Goal: Information Seeking & Learning: Understand process/instructions

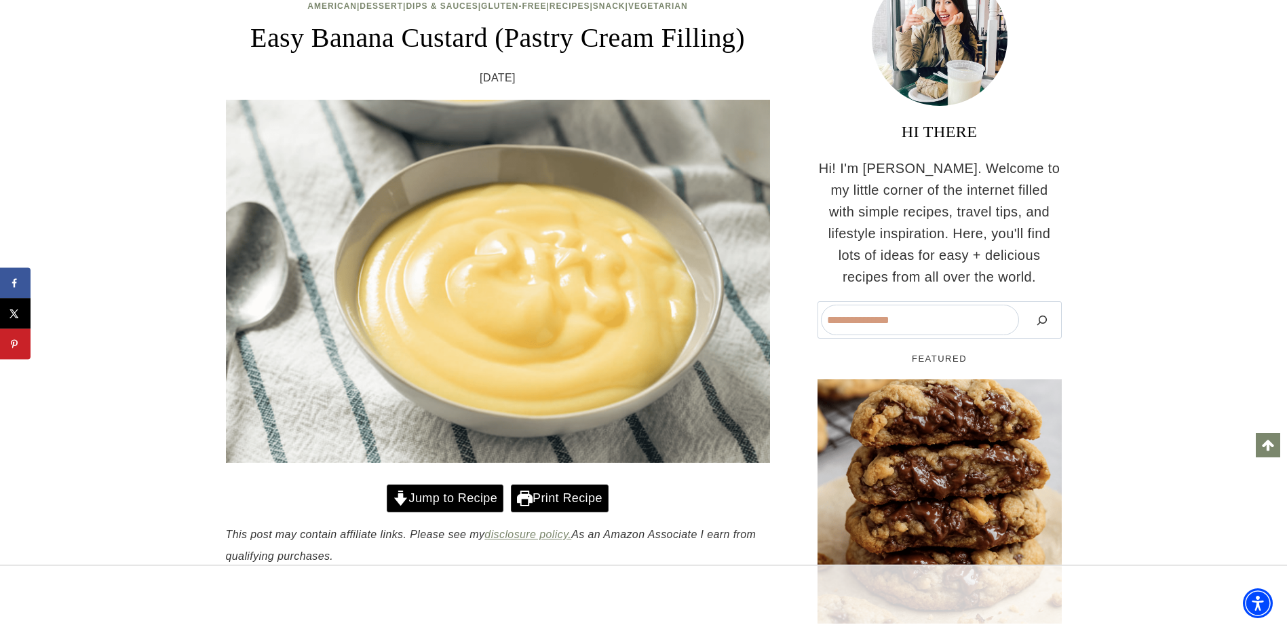
scroll to position [206, 0]
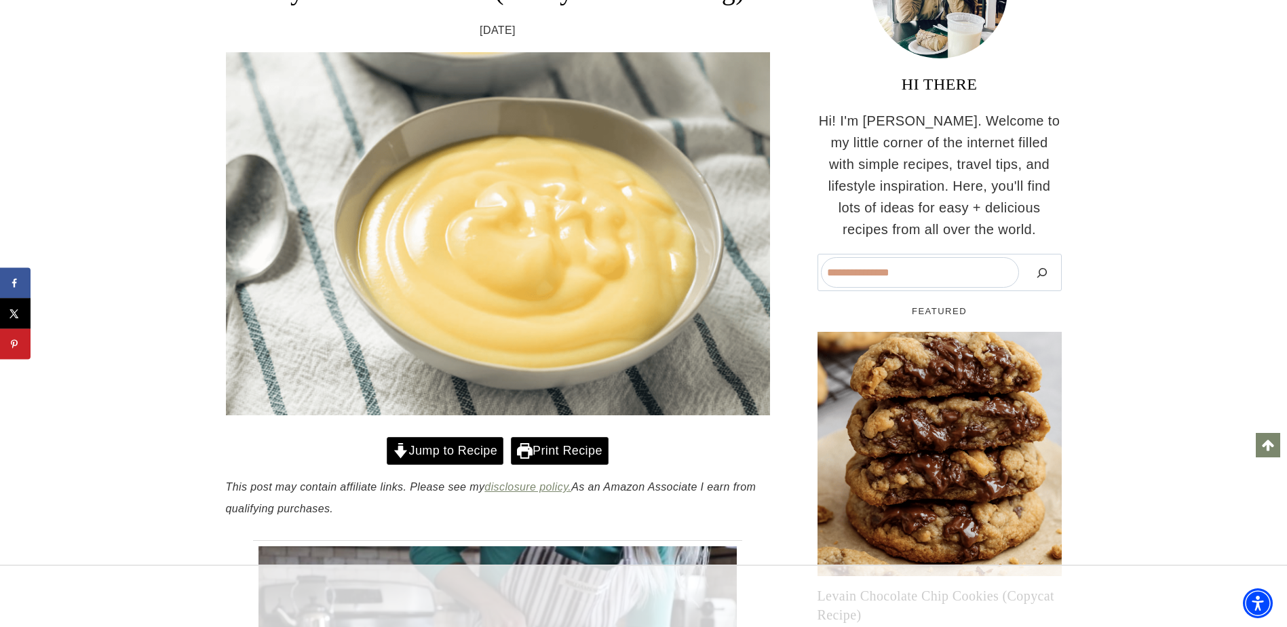
click at [457, 448] on link "Jump to Recipe" at bounding box center [445, 451] width 117 height 28
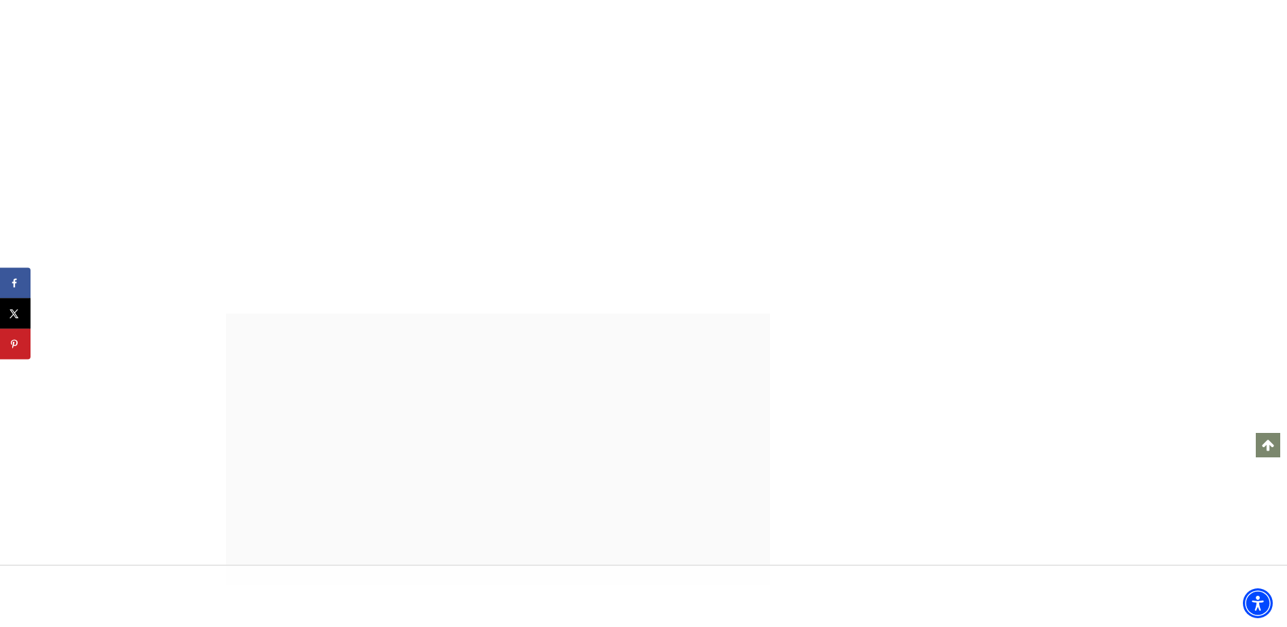
scroll to position [6807, 0]
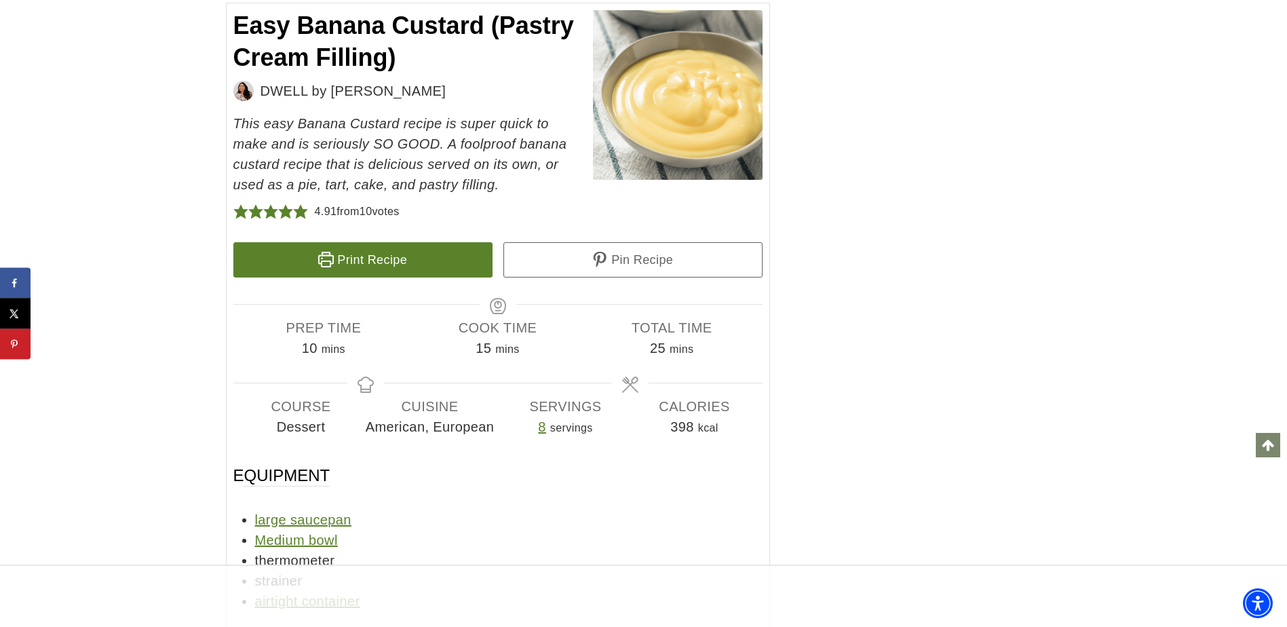
click at [373, 271] on link "Print Recipe" at bounding box center [362, 259] width 259 height 35
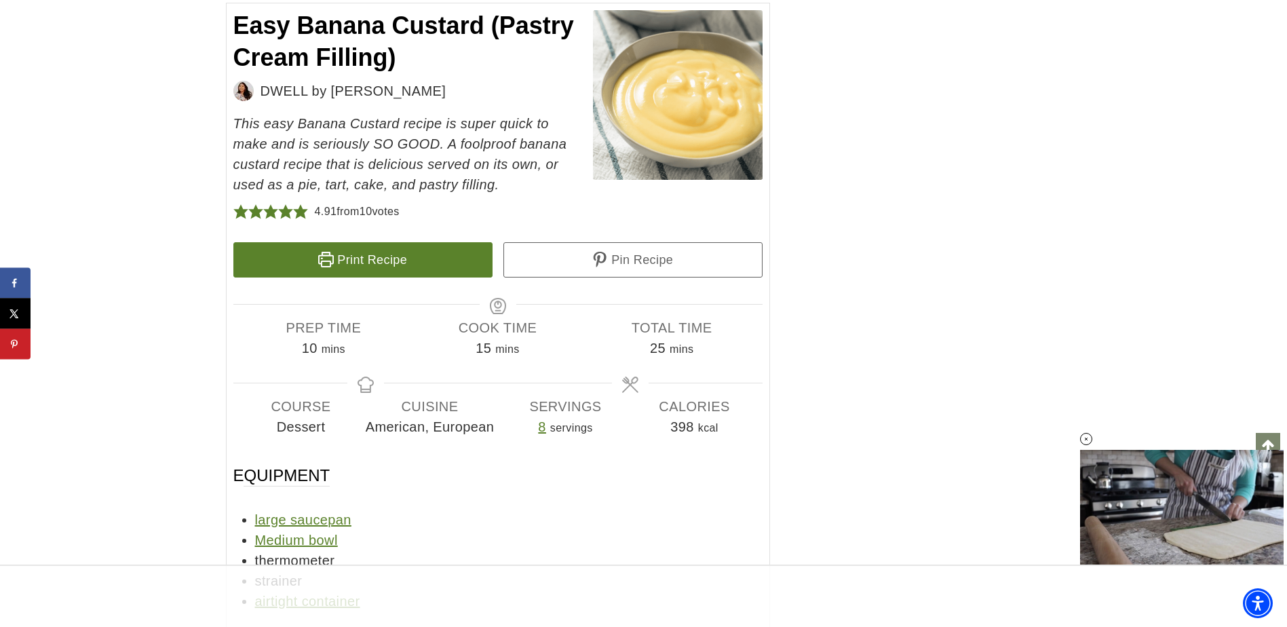
scroll to position [7010, 0]
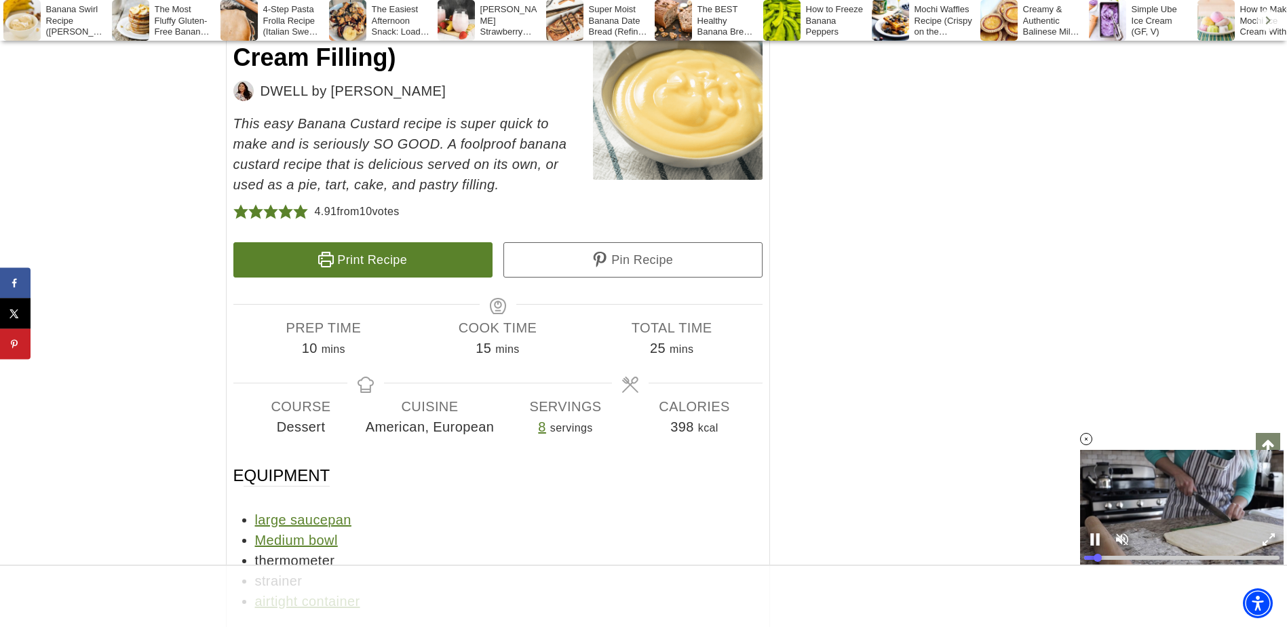
click at [1085, 438] on icon at bounding box center [1087, 440] width 12 height 12
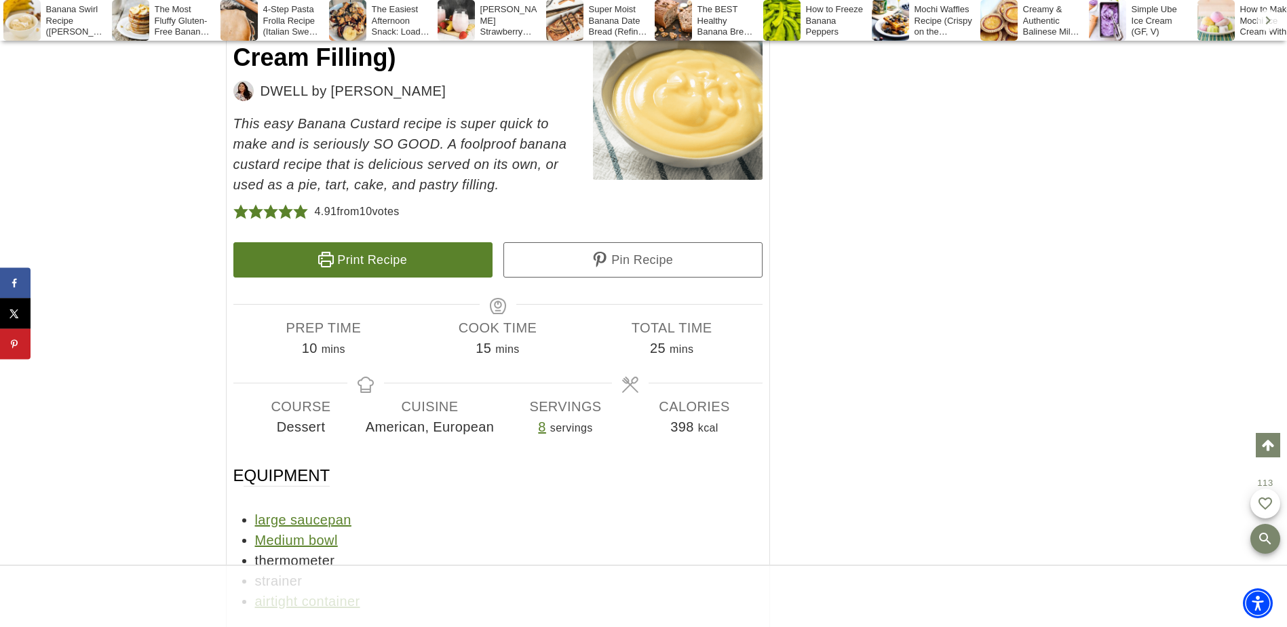
drag, startPoint x: 1287, startPoint y: 316, endPoint x: 1282, endPoint y: 287, distance: 29.5
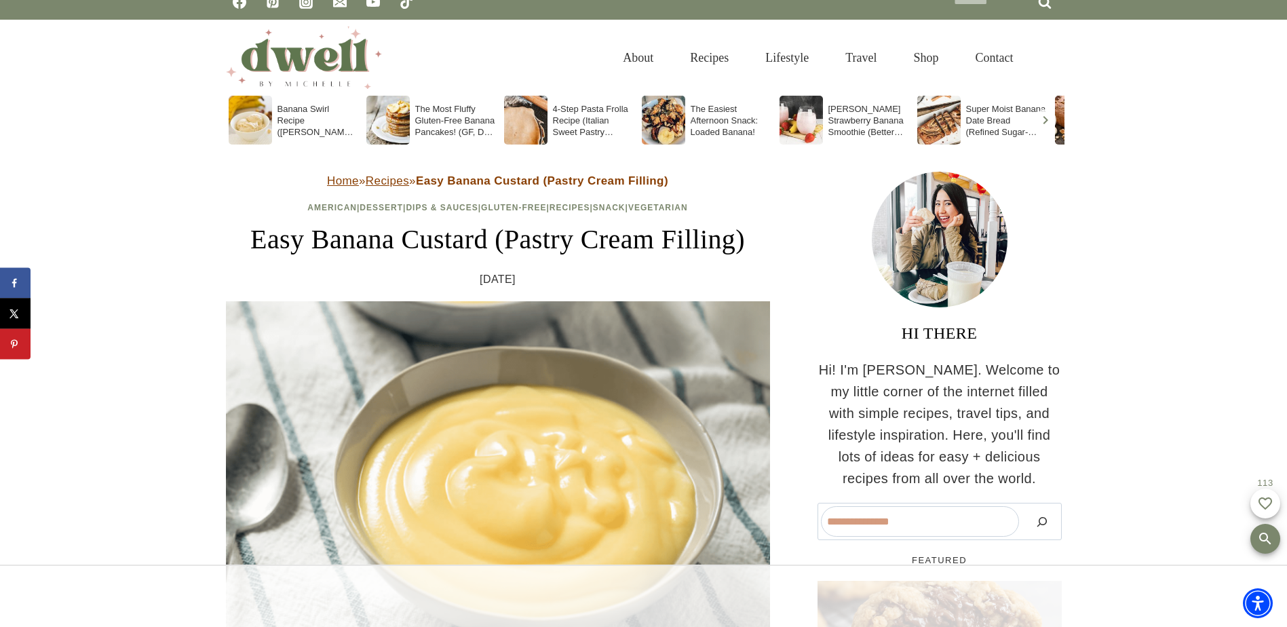
scroll to position [0, 0]
